Goal: Information Seeking & Learning: Learn about a topic

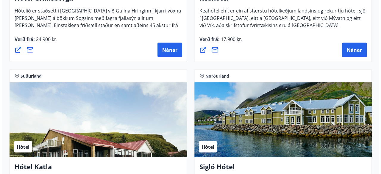
scroll to position [522, 0]
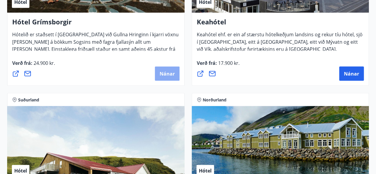
drag, startPoint x: 166, startPoint y: 78, endPoint x: 160, endPoint y: 74, distance: 7.1
click at [160, 74] on span "Nánar" at bounding box center [167, 73] width 15 height 7
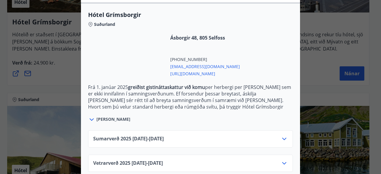
scroll to position [165, 0]
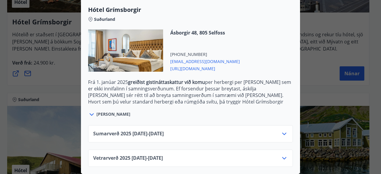
click at [206, 130] on div "Sumarverð [PHONE_NUMBER][DATE] - [DATE]" at bounding box center [190, 136] width 194 height 12
click at [281, 130] on icon at bounding box center [283, 133] width 7 height 7
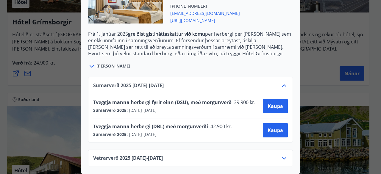
scroll to position [213, 0]
click at [280, 156] on icon at bounding box center [283, 158] width 7 height 7
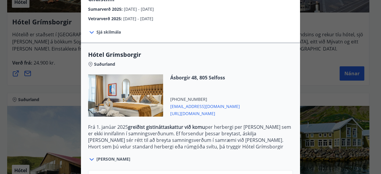
scroll to position [115, 0]
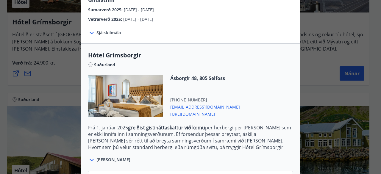
click at [314, 87] on div "Hótel Grímsborgir Aðeins er hægt að bóka stéttarfélagsverð með því að hafa samb…" at bounding box center [190, 87] width 381 height 174
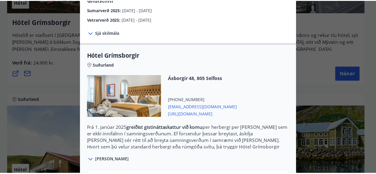
scroll to position [0, 0]
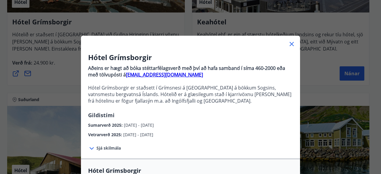
click at [288, 43] on icon at bounding box center [291, 43] width 7 height 7
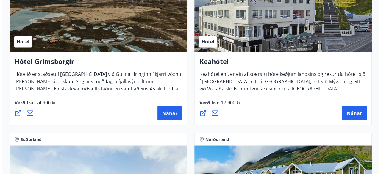
scroll to position [482, 0]
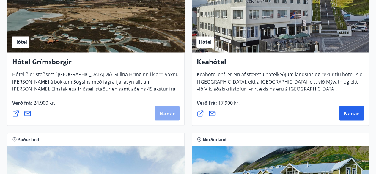
click at [168, 115] on span "Nánar" at bounding box center [167, 113] width 15 height 7
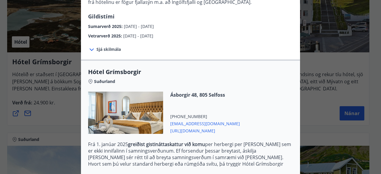
scroll to position [165, 0]
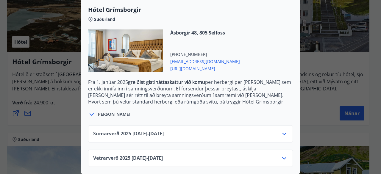
click at [281, 155] on icon at bounding box center [283, 158] width 7 height 7
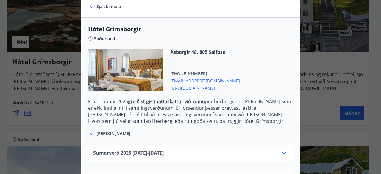
scroll to position [140, 0]
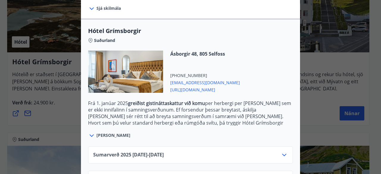
click at [296, 79] on div "Hótel Grímsborgir Suðurland Ásborgir 48, 805 Selfoss [PHONE_NUMBER] [EMAIL_ADDR…" at bounding box center [190, 83] width 219 height 112
click at [305, 74] on div "Hótel Grímsborgir Aðeins er hægt að bóka stéttarfélagsverð með því að hafa samb…" at bounding box center [190, 87] width 381 height 174
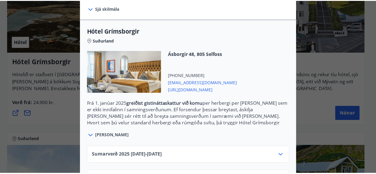
scroll to position [0, 0]
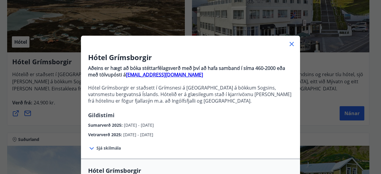
click at [288, 43] on icon at bounding box center [291, 43] width 7 height 7
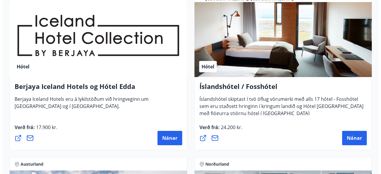
scroll to position [1131, 0]
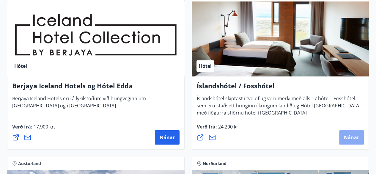
click at [347, 139] on span "Nánar" at bounding box center [351, 137] width 15 height 7
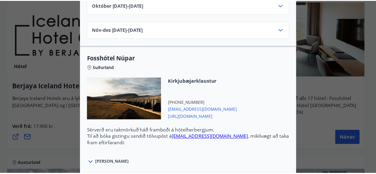
scroll to position [0, 0]
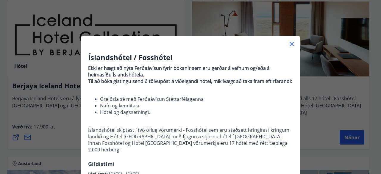
click at [327, 104] on div "Íslandshótel / Fosshótel Ekki er hægt að nýta Ferðaávísun fyrir bókanir sem eru…" at bounding box center [190, 87] width 381 height 174
click at [288, 46] on icon at bounding box center [291, 43] width 7 height 7
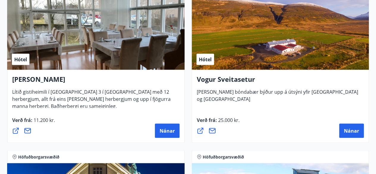
scroll to position [1642, 0]
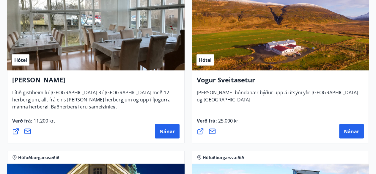
click at [260, 75] on h4 "Vogur Sveitasetur" at bounding box center [280, 82] width 167 height 14
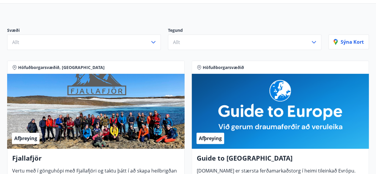
scroll to position [0, 0]
